Goal: Information Seeking & Learning: Find specific fact

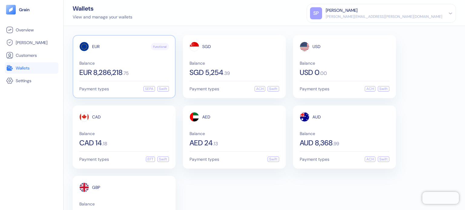
click at [111, 80] on div "EUR Functional Balance EUR 8,286,218 . 75 Payment types SEPA Swift" at bounding box center [124, 66] width 103 height 63
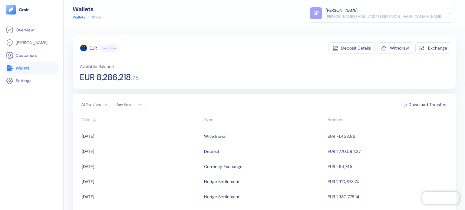
click at [99, 83] on div "EUR Functional Deposit Details Withdraw Exchange Available Balance EUR 8,286,21…" at bounding box center [264, 62] width 383 height 54
click at [106, 80] on span "EUR 8,286,218" at bounding box center [105, 77] width 51 height 8
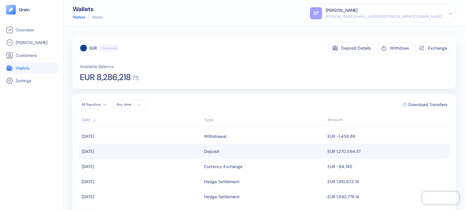
click at [212, 154] on div "Deposit" at bounding box center [211, 151] width 15 height 10
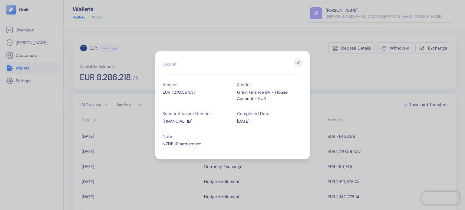
click at [181, 143] on div "NZDEUR settlement" at bounding box center [194, 144] width 65 height 6
click at [296, 61] on icon "button" at bounding box center [298, 62] width 8 height 8
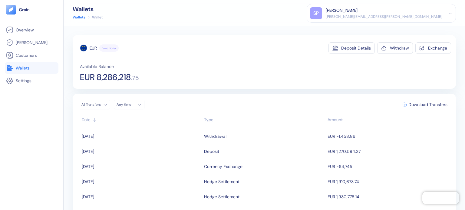
click at [226, 58] on div "EUR Functional Deposit Details Withdraw Exchange Available Balance EUR 8,286,21…" at bounding box center [265, 61] width 371 height 39
click at [32, 68] on link "Wallets" at bounding box center [31, 67] width 51 height 7
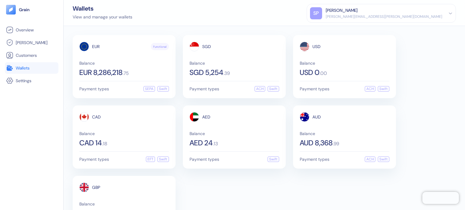
click at [240, 193] on div "EUR Functional Balance EUR 8,286,218 . 75 Payment types SEPA Swift SGD Balance …" at bounding box center [264, 137] width 383 height 204
click at [256, 186] on div "EUR Functional Balance EUR 8,286,218 . 75 Payment types SEPA Swift SGD Balance …" at bounding box center [264, 137] width 383 height 204
click at [330, 178] on div "EUR Functional Balance EUR 8,286,218 . 75 Payment types SEPA Swift SGD Balance …" at bounding box center [264, 137] width 383 height 204
click at [259, 185] on div "EUR Functional Balance EUR 8,286,218 . 75 Payment types SEPA Swift SGD Balance …" at bounding box center [264, 137] width 383 height 204
click at [121, 59] on div "EUR Functional Balance EUR 8,286,218 . 75" at bounding box center [124, 59] width 90 height 34
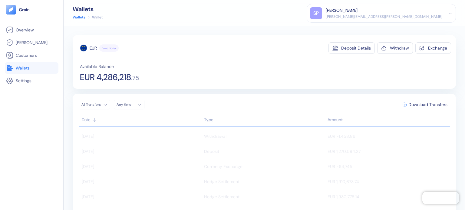
click at [34, 66] on link "Wallets" at bounding box center [31, 67] width 51 height 7
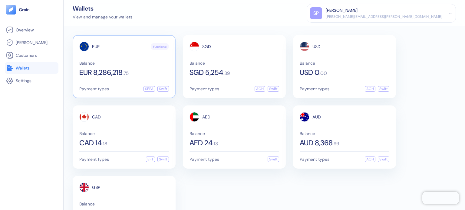
click at [129, 73] on span ". 75" at bounding box center [125, 73] width 6 height 5
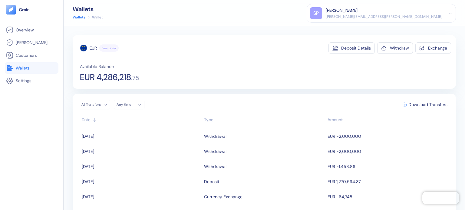
click at [37, 69] on link "Wallets" at bounding box center [31, 67] width 51 height 7
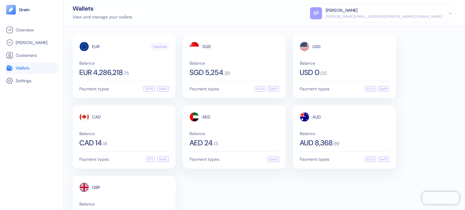
click at [210, 18] on div "Wallets View and manage your wallets SP Shridatta Patil shridatta.patil@stuba.c…" at bounding box center [264, 13] width 401 height 26
click at [432, 78] on div "EUR Functional Balance EUR 4,286,218 . 75 Payment types SEPA Swift SGD Balance …" at bounding box center [264, 137] width 383 height 204
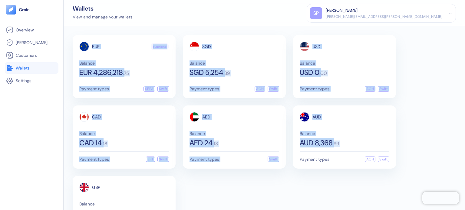
drag, startPoint x: 79, startPoint y: 28, endPoint x: 295, endPoint y: 187, distance: 268.4
click at [295, 187] on div "EUR Functional Balance EUR 4,286,218 . 75 Payment types SEPA Swift SGD Balance …" at bounding box center [264, 118] width 401 height 184
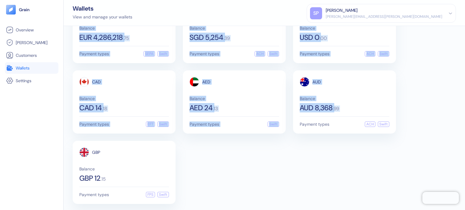
scroll to position [37, 0]
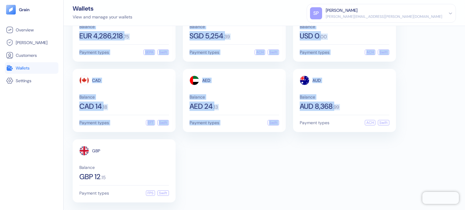
click at [275, 171] on div "EUR Functional Balance EUR 4,286,218 . 75 Payment types SEPA Swift SGD Balance …" at bounding box center [264, 100] width 383 height 204
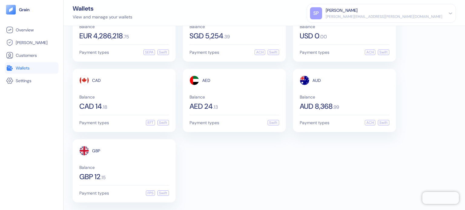
click at [275, 171] on div "EUR Functional Balance EUR 4,286,218 . 75 Payment types SEPA Swift SGD Balance …" at bounding box center [264, 100] width 383 height 204
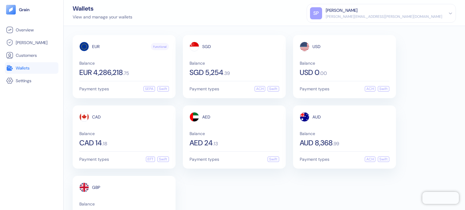
click at [288, 184] on div "EUR Functional Balance EUR 4,286,218 . 75 Payment types SEPA Swift SGD Balance …" at bounding box center [264, 137] width 383 height 204
click at [345, 184] on div "EUR Functional Balance EUR 4,286,218 . 75 Payment types SEPA Swift SGD Balance …" at bounding box center [264, 137] width 383 height 204
click at [264, 17] on div "Wallets View and manage your wallets SP Shridatta Patil shridatta.patil@stuba.c…" at bounding box center [264, 13] width 401 height 26
click at [321, 187] on div "EUR Functional Balance EUR 4,286,218 . 75 Payment types SEPA Swift SGD Balance …" at bounding box center [264, 137] width 383 height 204
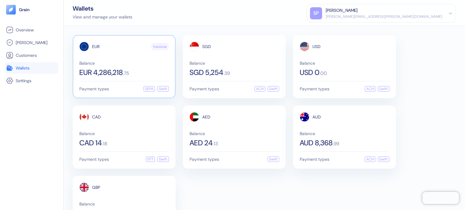
click at [121, 73] on span "EUR 4,286,218" at bounding box center [101, 72] width 44 height 7
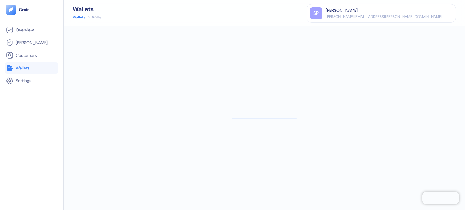
click at [22, 67] on span "Wallets" at bounding box center [23, 68] width 14 height 6
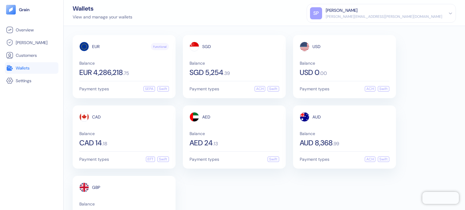
click at [226, 209] on div "EUR Functional Balance EUR 4,286,218 . 75 Payment types SEPA Swift SGD Balance …" at bounding box center [264, 137] width 383 height 204
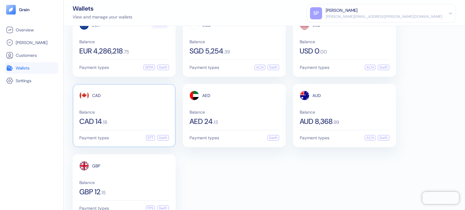
scroll to position [37, 0]
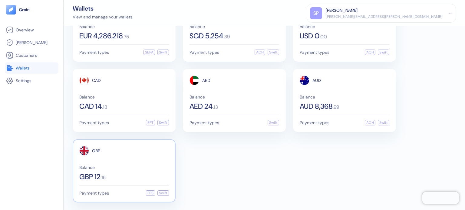
click at [110, 163] on div "GBP Balance GBP 12 . 15" at bounding box center [124, 163] width 90 height 34
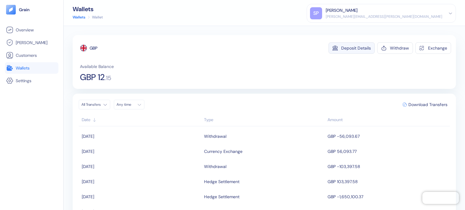
click at [365, 48] on div "Deposit Details" at bounding box center [356, 48] width 30 height 4
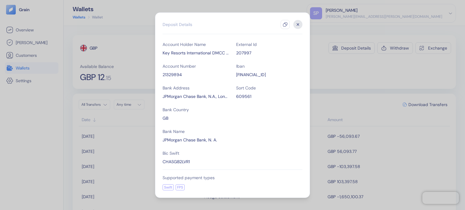
click at [171, 70] on div "Account Number 21329894" at bounding box center [195, 70] width 66 height 15
click at [171, 74] on div "21329894" at bounding box center [195, 75] width 66 height 6
copy div "21329894"
click at [174, 72] on div "21329894" at bounding box center [195, 75] width 66 height 6
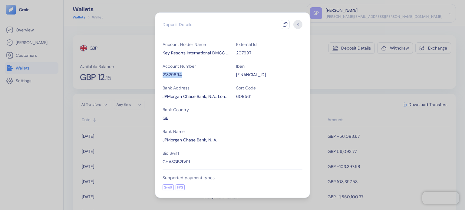
click at [174, 72] on div "21329894" at bounding box center [195, 75] width 66 height 6
click at [298, 22] on icon "button" at bounding box center [297, 24] width 9 height 9
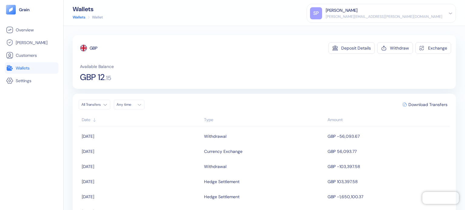
click at [30, 66] on span "Wallets" at bounding box center [23, 68] width 14 height 6
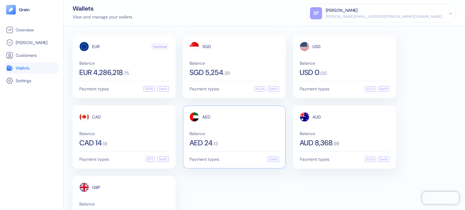
scroll to position [37, 0]
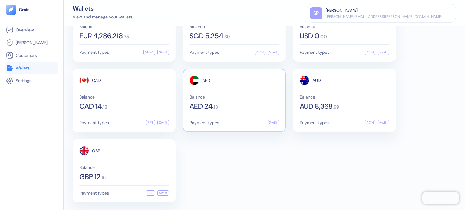
click at [244, 90] on div "AED Balance AED 24 . 13" at bounding box center [234, 93] width 90 height 34
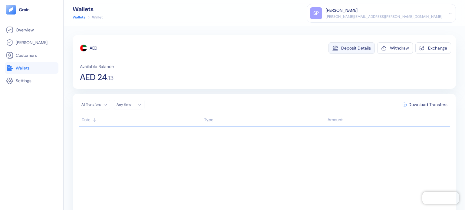
click at [358, 51] on button "Deposit Details" at bounding box center [351, 47] width 46 height 11
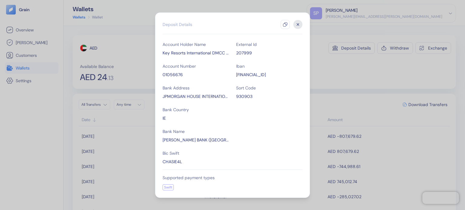
click at [165, 73] on div "01056676" at bounding box center [195, 75] width 66 height 6
copy div "01056676"
click at [165, 78] on div "Account Holder Name Key Resorts International DMCC Interpay Account Number 0105…" at bounding box center [232, 102] width 140 height 123
click at [166, 76] on div "01056676" at bounding box center [195, 75] width 66 height 6
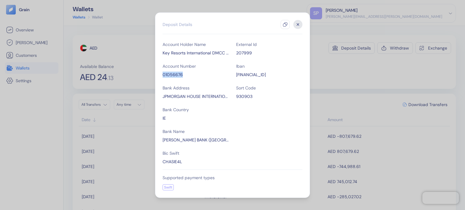
click at [166, 76] on div "01056676" at bounding box center [195, 75] width 66 height 6
click at [257, 71] on div "Iban [FINANCIAL_ID]" at bounding box center [269, 70] width 66 height 15
click at [259, 72] on div "[FINANCIAL_ID]" at bounding box center [269, 75] width 66 height 6
copy div "[FINANCIAL_ID]"
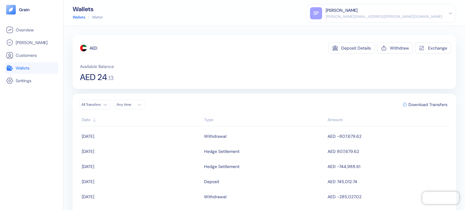
click at [30, 69] on link "Wallets" at bounding box center [31, 67] width 51 height 7
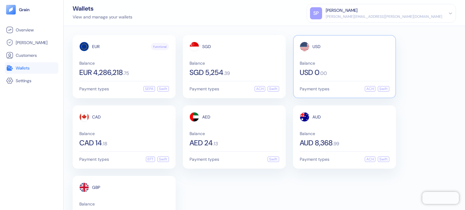
click at [338, 73] on div "USD 0 . 00" at bounding box center [344, 72] width 90 height 7
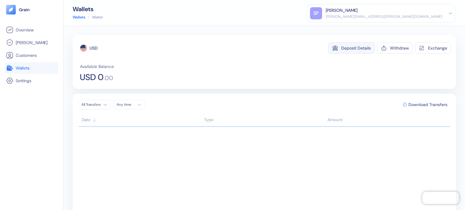
click at [350, 48] on div "Deposit Details" at bounding box center [356, 48] width 30 height 4
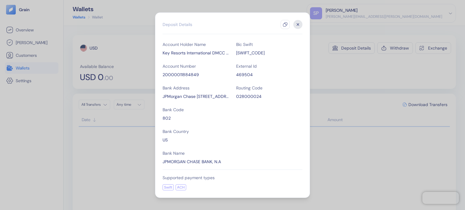
click at [183, 73] on div "20000011884849" at bounding box center [195, 75] width 66 height 6
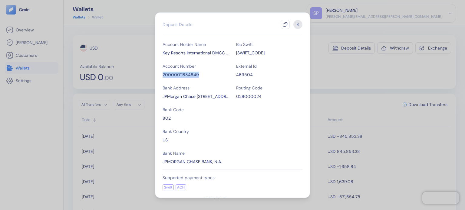
copy div "20000011884849"
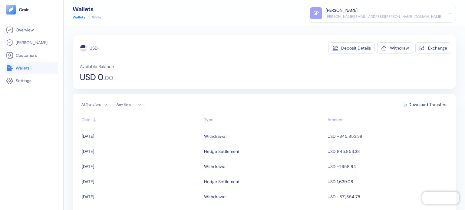
click at [35, 67] on link "Wallets" at bounding box center [31, 67] width 51 height 7
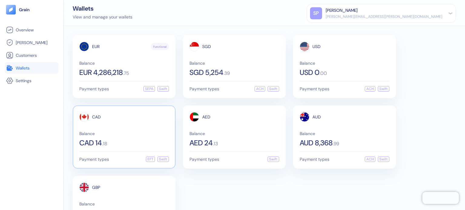
click at [126, 141] on div "CAD 14 . 18" at bounding box center [124, 142] width 90 height 7
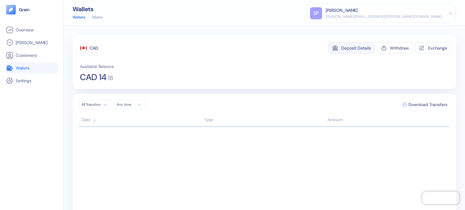
click at [357, 44] on button "Deposit Details" at bounding box center [351, 47] width 46 height 11
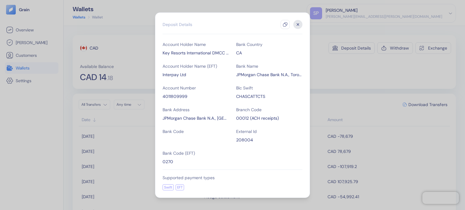
click at [180, 96] on div "4011809999" at bounding box center [195, 96] width 66 height 6
copy div "4011809999"
click at [295, 21] on button "button" at bounding box center [297, 24] width 9 height 9
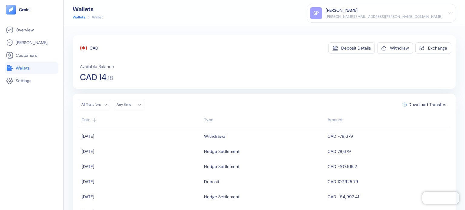
click at [24, 68] on span "Wallets" at bounding box center [23, 68] width 14 height 6
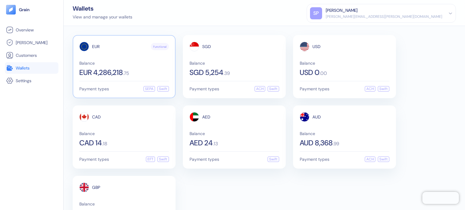
click at [119, 77] on div "EUR Functional Balance EUR 4,286,218 . 75 Payment types SEPA Swift" at bounding box center [124, 66] width 103 height 63
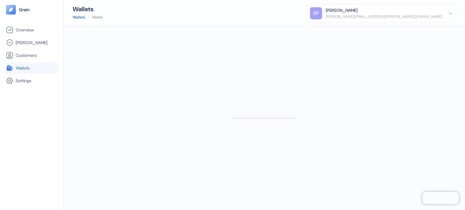
click at [31, 66] on link "Wallets" at bounding box center [31, 67] width 51 height 7
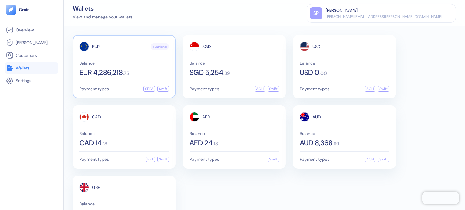
click at [116, 63] on span "Balance" at bounding box center [124, 63] width 90 height 4
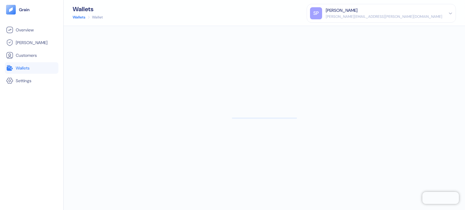
click at [30, 65] on span "Wallets" at bounding box center [23, 68] width 14 height 6
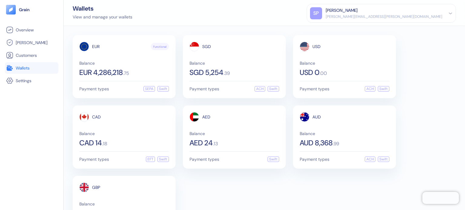
click at [305, 191] on div "EUR Functional Balance EUR 4,286,218 . 75 Payment types SEPA Swift SGD Balance …" at bounding box center [264, 137] width 383 height 204
